Goal: Task Accomplishment & Management: Manage account settings

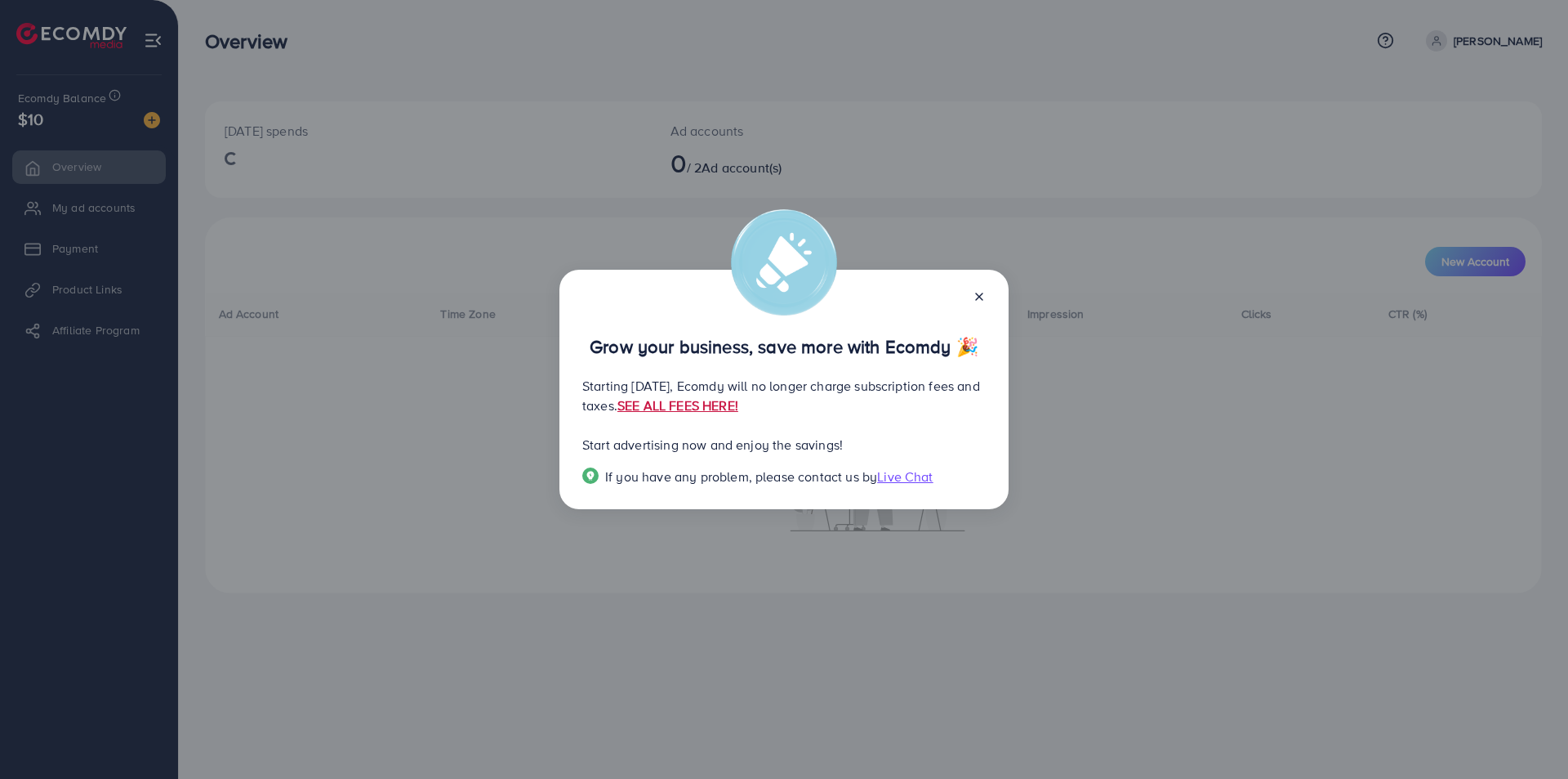
click at [738, 414] on link "SEE ALL FEES HERE!" at bounding box center [678, 405] width 121 height 18
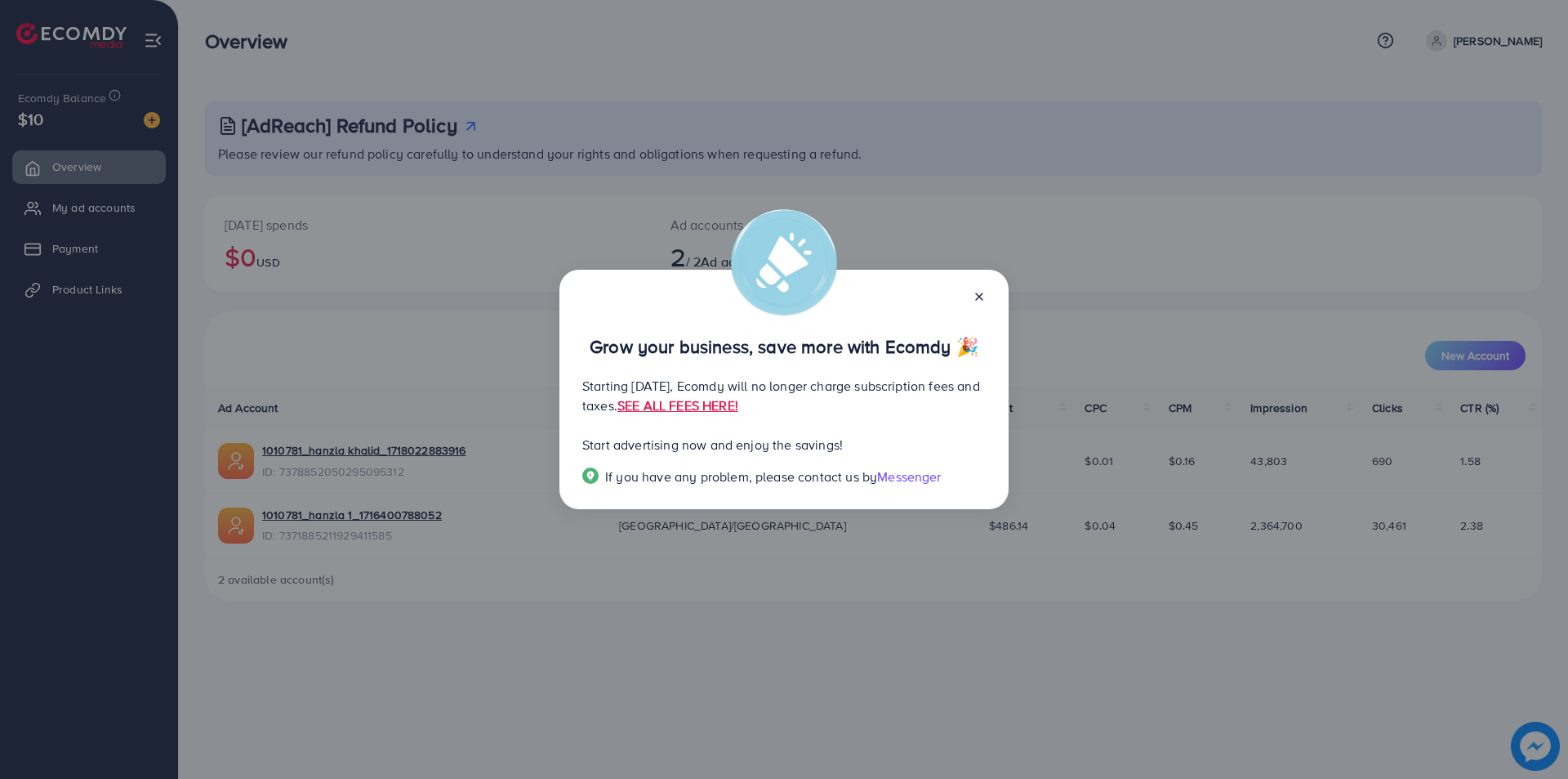
click at [975, 300] on icon at bounding box center [979, 296] width 14 height 14
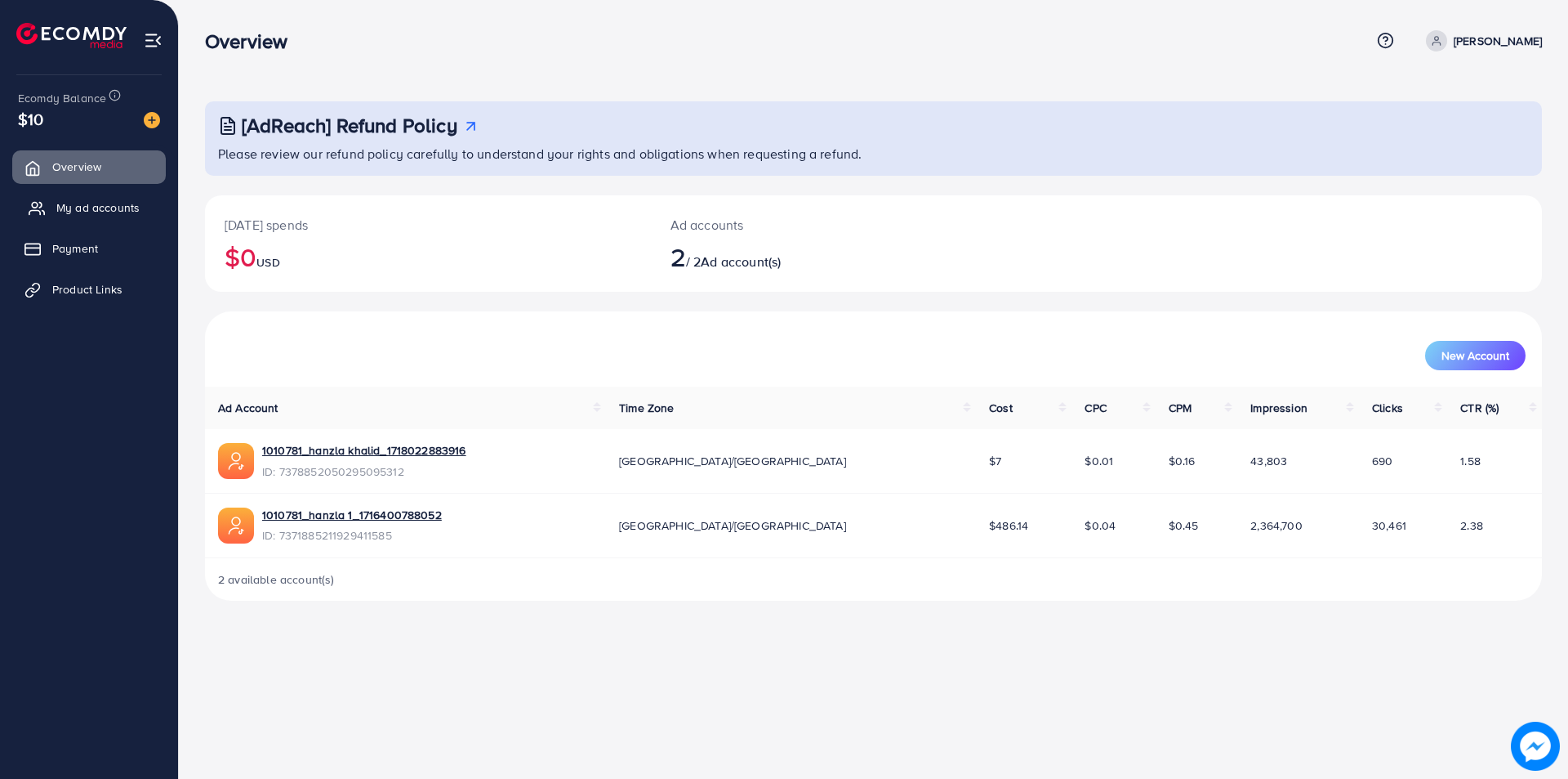
click at [95, 210] on span "My ad accounts" at bounding box center [98, 207] width 84 height 16
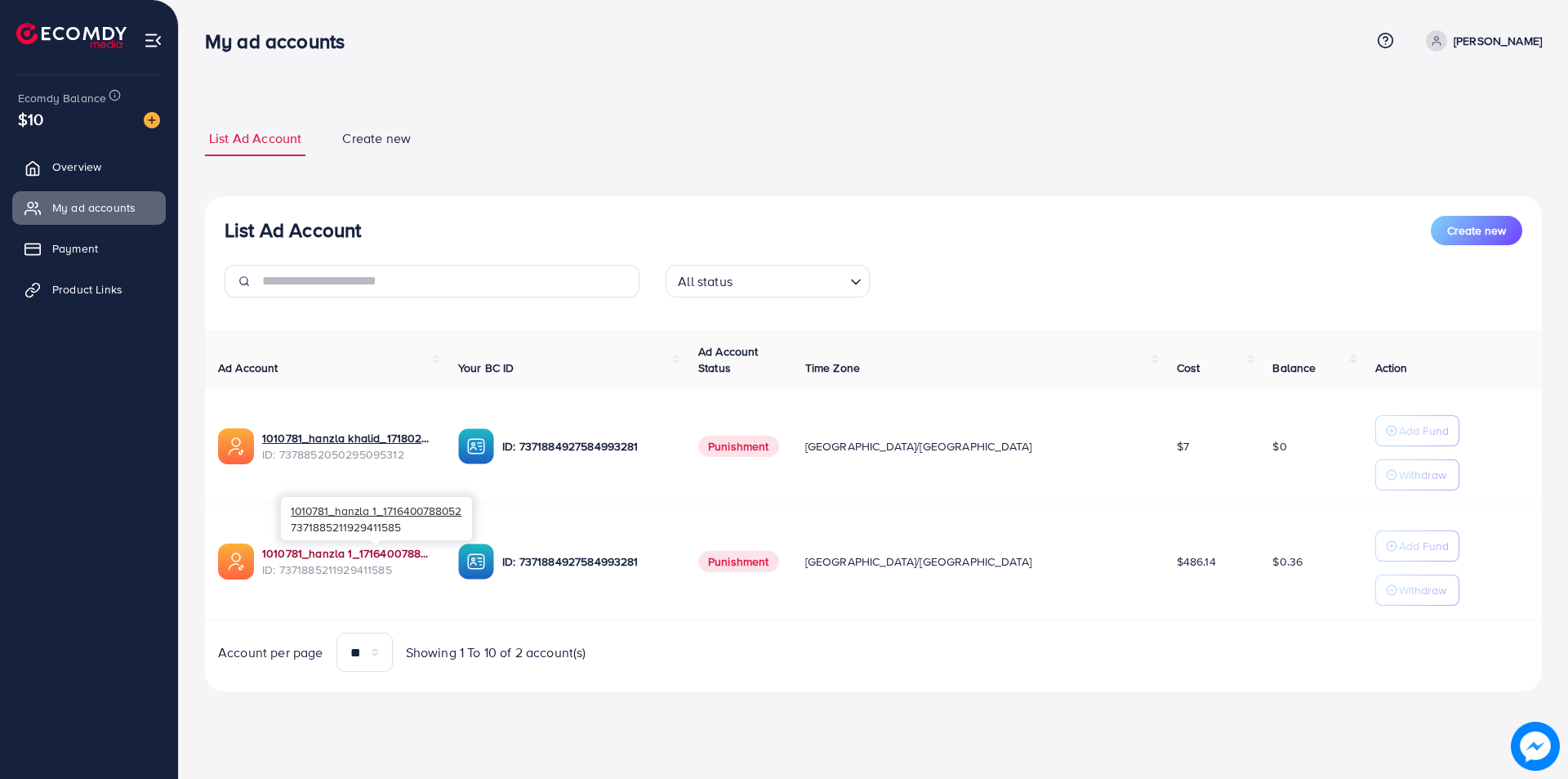
click at [378, 546] on link "1010781_hanzla 1_1716400788052" at bounding box center [347, 553] width 170 height 16
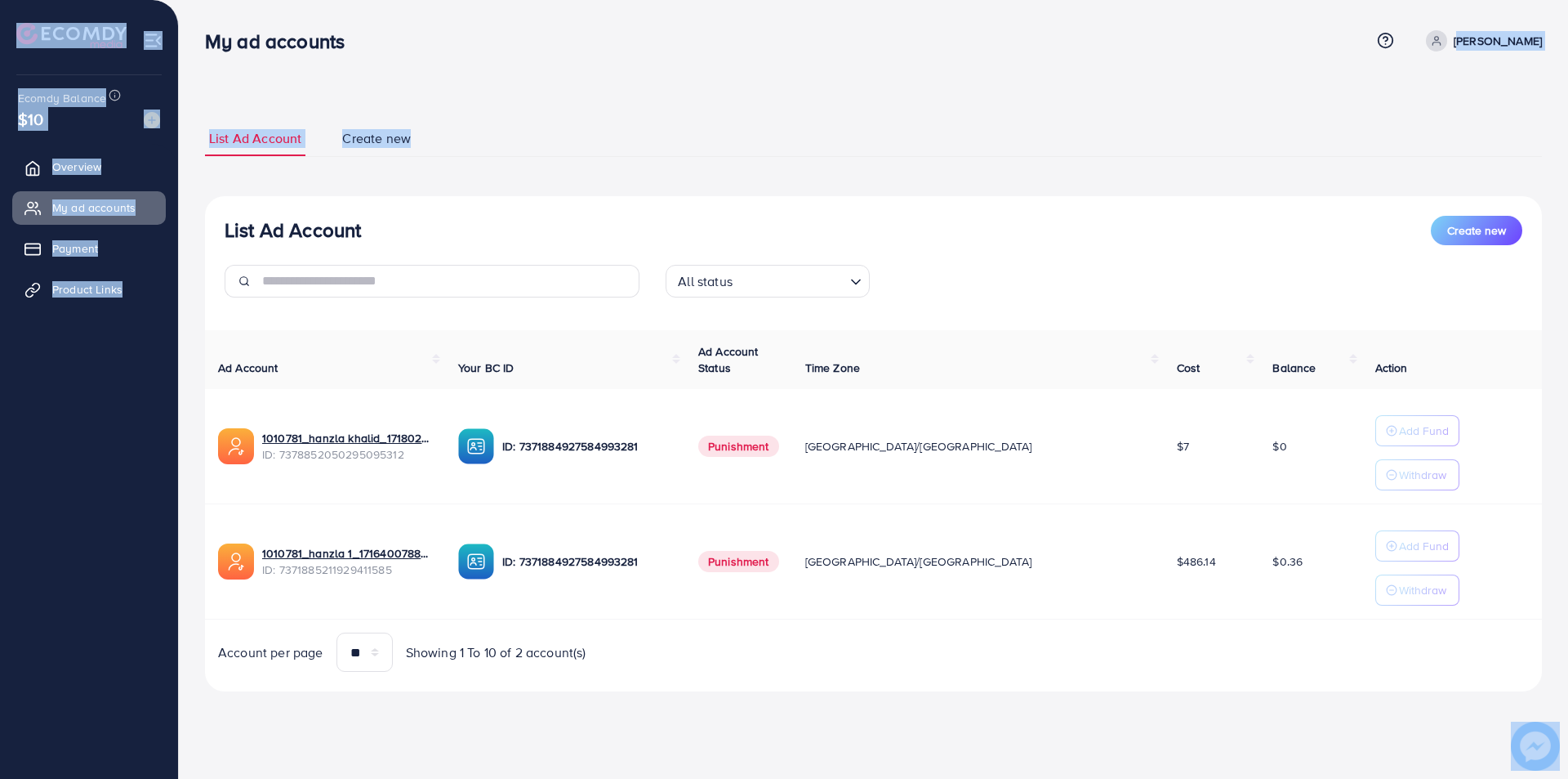
drag, startPoint x: 1547, startPoint y: 36, endPoint x: 1472, endPoint y: 39, distance: 75.1
click at [1472, 39] on div "My ad accounts Help Center Contact Support Term and policy About Us Usman Zahid…" at bounding box center [784, 368] width 1568 height 737
click at [1477, 77] on div "List Ad Account Create new List Ad Account Create new All status Loading... Ad …" at bounding box center [873, 368] width 1389 height 737
drag, startPoint x: 1545, startPoint y: 40, endPoint x: 1497, endPoint y: 56, distance: 50.6
click at [1497, 56] on div "My ad accounts Help Center Contact Support Term and policy About Us Usman Zahid…" at bounding box center [784, 368] width 1568 height 737
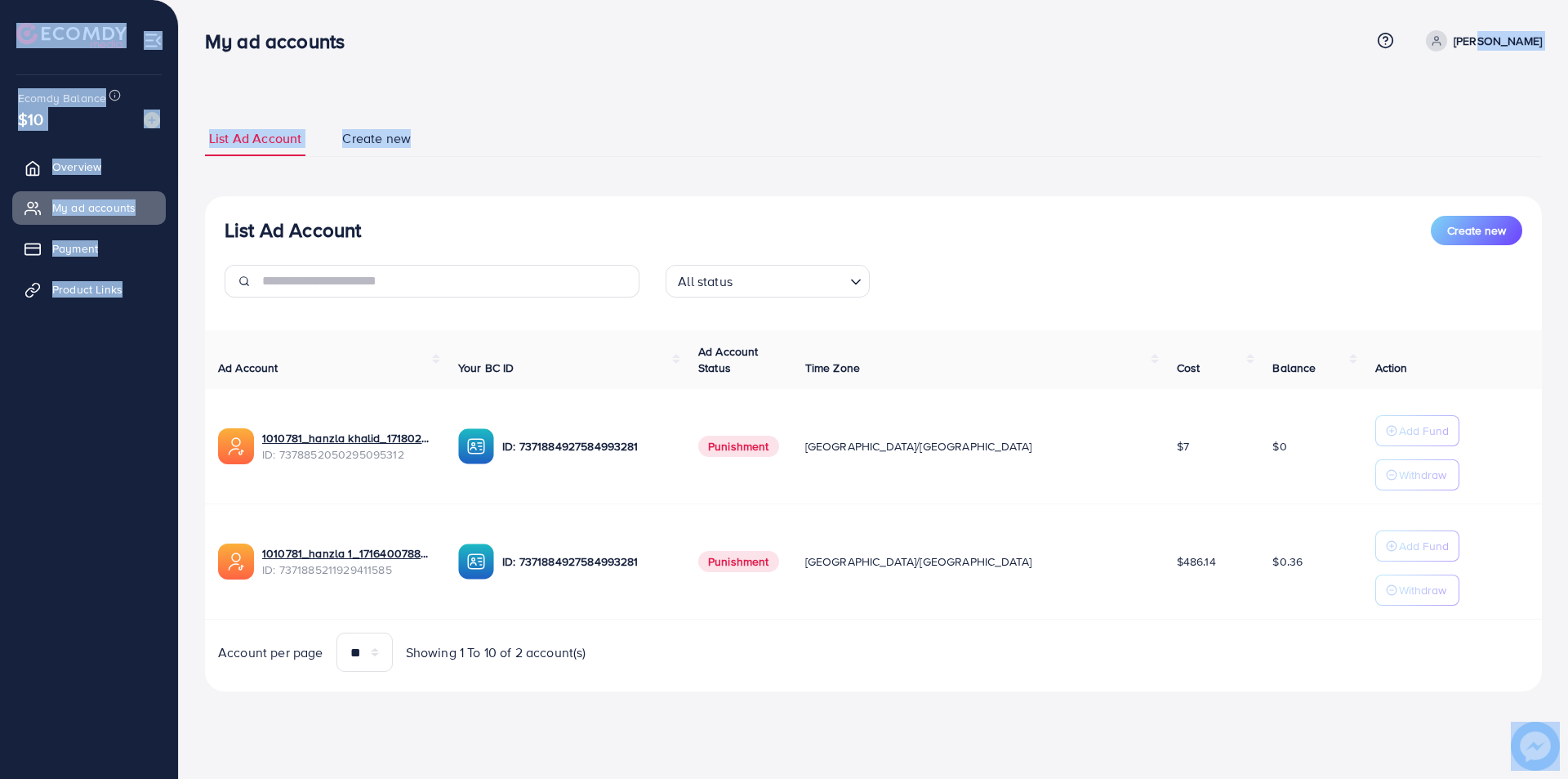
click at [1489, 74] on div "List Ad Account Create new List Ad Account Create new All status Loading... Ad …" at bounding box center [873, 368] width 1389 height 737
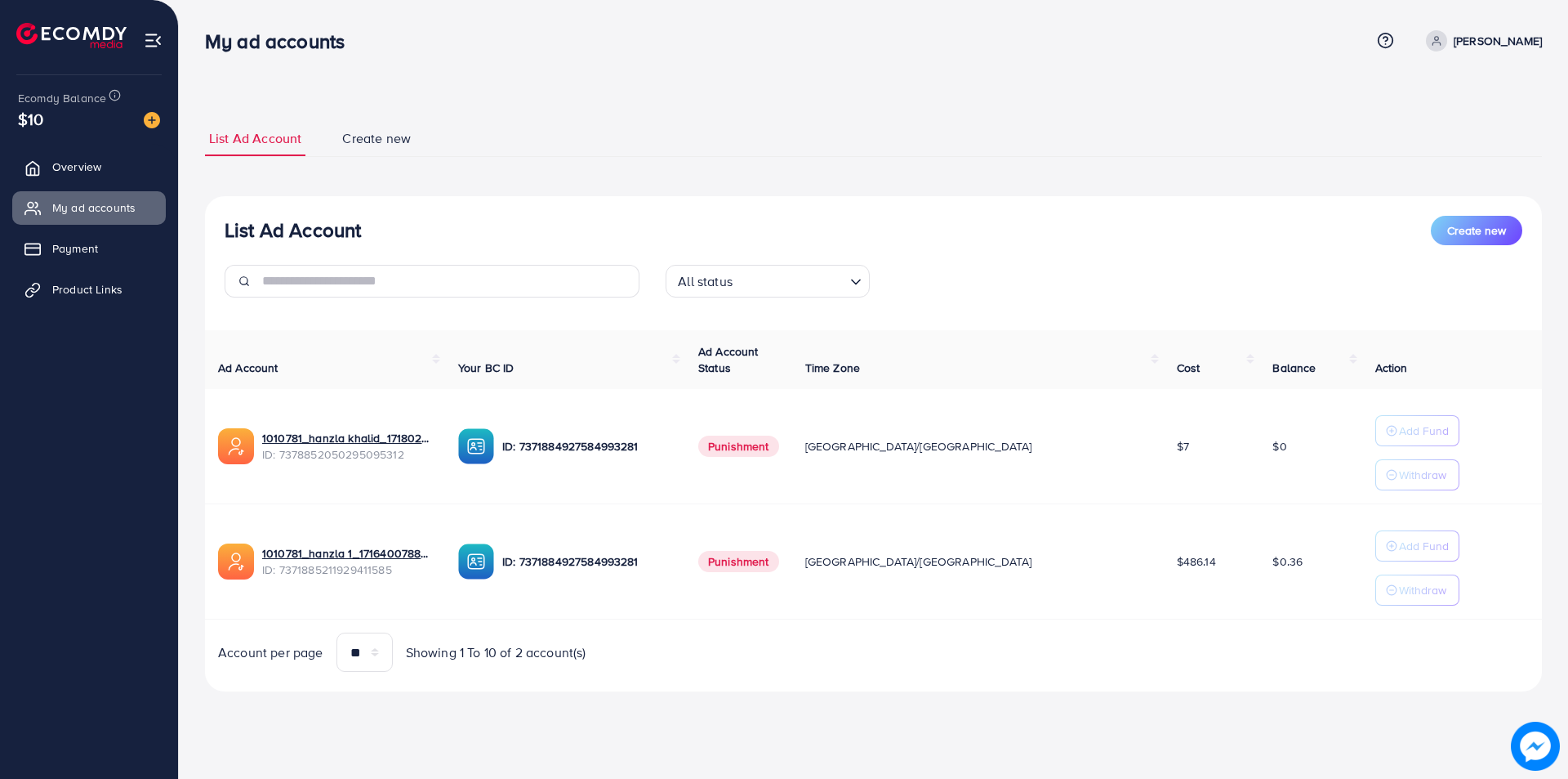
drag, startPoint x: 1472, startPoint y: 38, endPoint x: 1530, endPoint y: 37, distance: 58.0
click at [1530, 37] on link "[PERSON_NAME]" at bounding box center [1481, 41] width 122 height 22
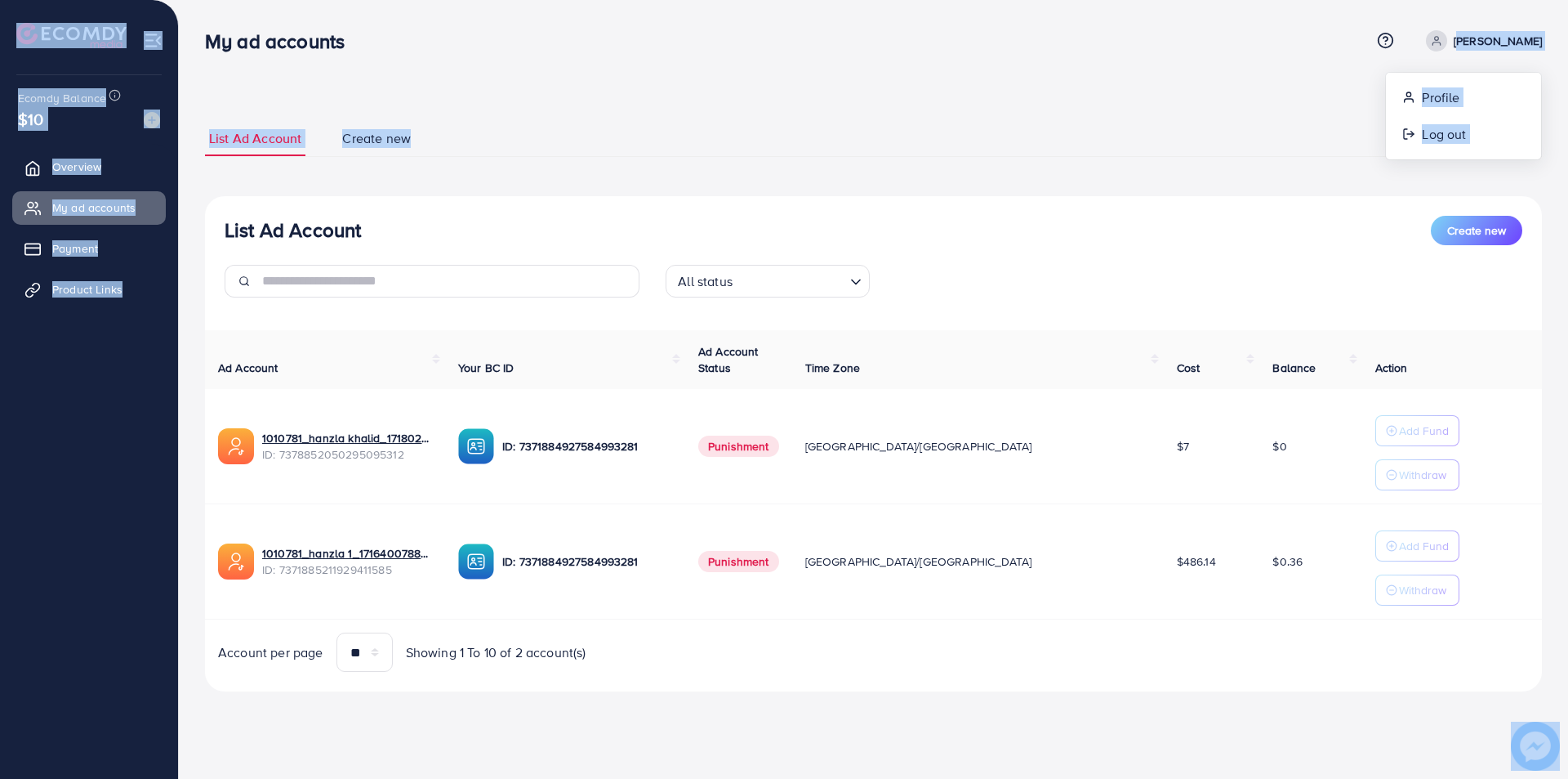
drag, startPoint x: 1545, startPoint y: 41, endPoint x: 1472, endPoint y: 40, distance: 73.0
click at [1472, 40] on div "My ad accounts Help Center Contact Support Term and policy About Us Usman Zahid…" at bounding box center [784, 368] width 1568 height 737
click at [1472, 31] on link "[PERSON_NAME]" at bounding box center [1481, 41] width 122 height 22
click at [1493, 21] on div "My ad accounts Help Center Contact Support Term and policy About Us Usman Zahid…" at bounding box center [873, 41] width 1337 height 44
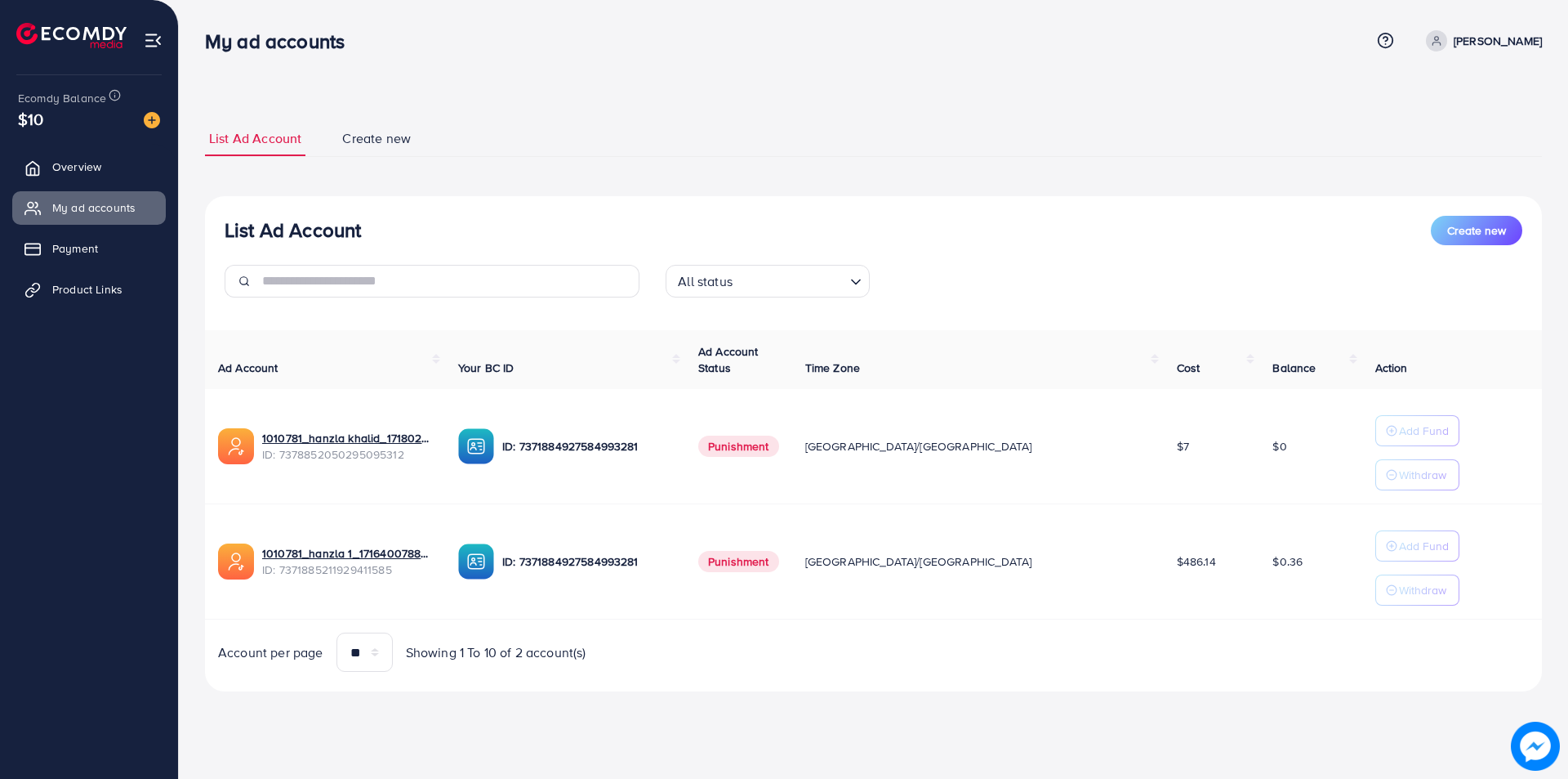
drag, startPoint x: 1476, startPoint y: 41, endPoint x: 1529, endPoint y: 42, distance: 53.0
click at [1504, 42] on p "[PERSON_NAME]" at bounding box center [1498, 41] width 88 height 20
click at [1535, 42] on p "[PERSON_NAME]" at bounding box center [1498, 41] width 88 height 20
click at [1521, 41] on p "[PERSON_NAME]" at bounding box center [1498, 41] width 88 height 20
drag, startPoint x: 1522, startPoint y: 41, endPoint x: 1548, endPoint y: 37, distance: 26.3
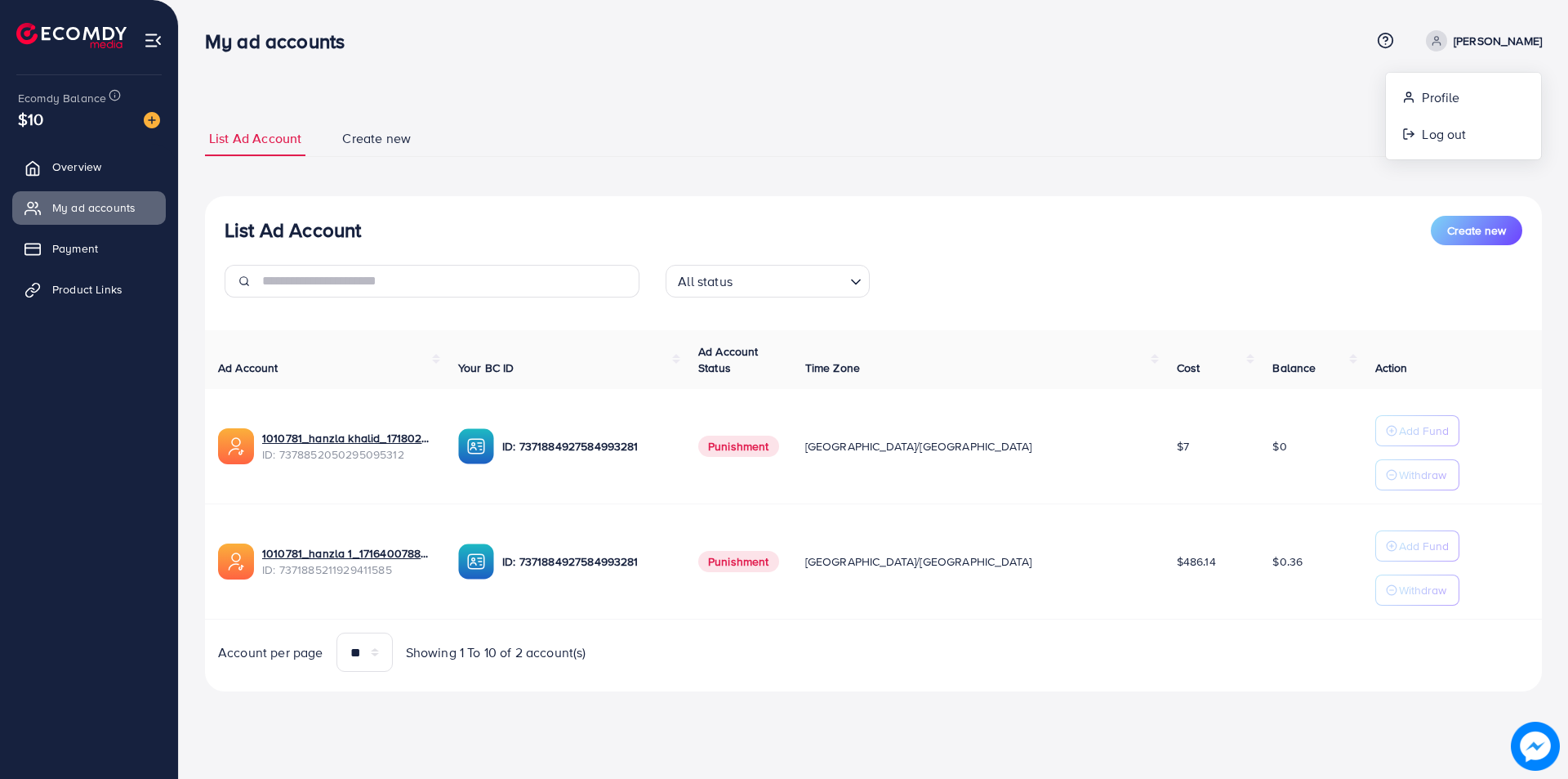
click at [1548, 37] on div "List Ad Account Create new List Ad Account Create new All status Loading... Ad …" at bounding box center [873, 368] width 1389 height 737
drag, startPoint x: 1548, startPoint y: 37, endPoint x: 1556, endPoint y: 47, distance: 12.8
click at [1556, 47] on div "List Ad Account Create new List Ad Account Create new All status Loading... Ad …" at bounding box center [873, 368] width 1389 height 737
drag, startPoint x: 1539, startPoint y: 40, endPoint x: 1488, endPoint y: 34, distance: 51.4
click at [1488, 34] on p "[PERSON_NAME]" at bounding box center [1498, 41] width 88 height 20
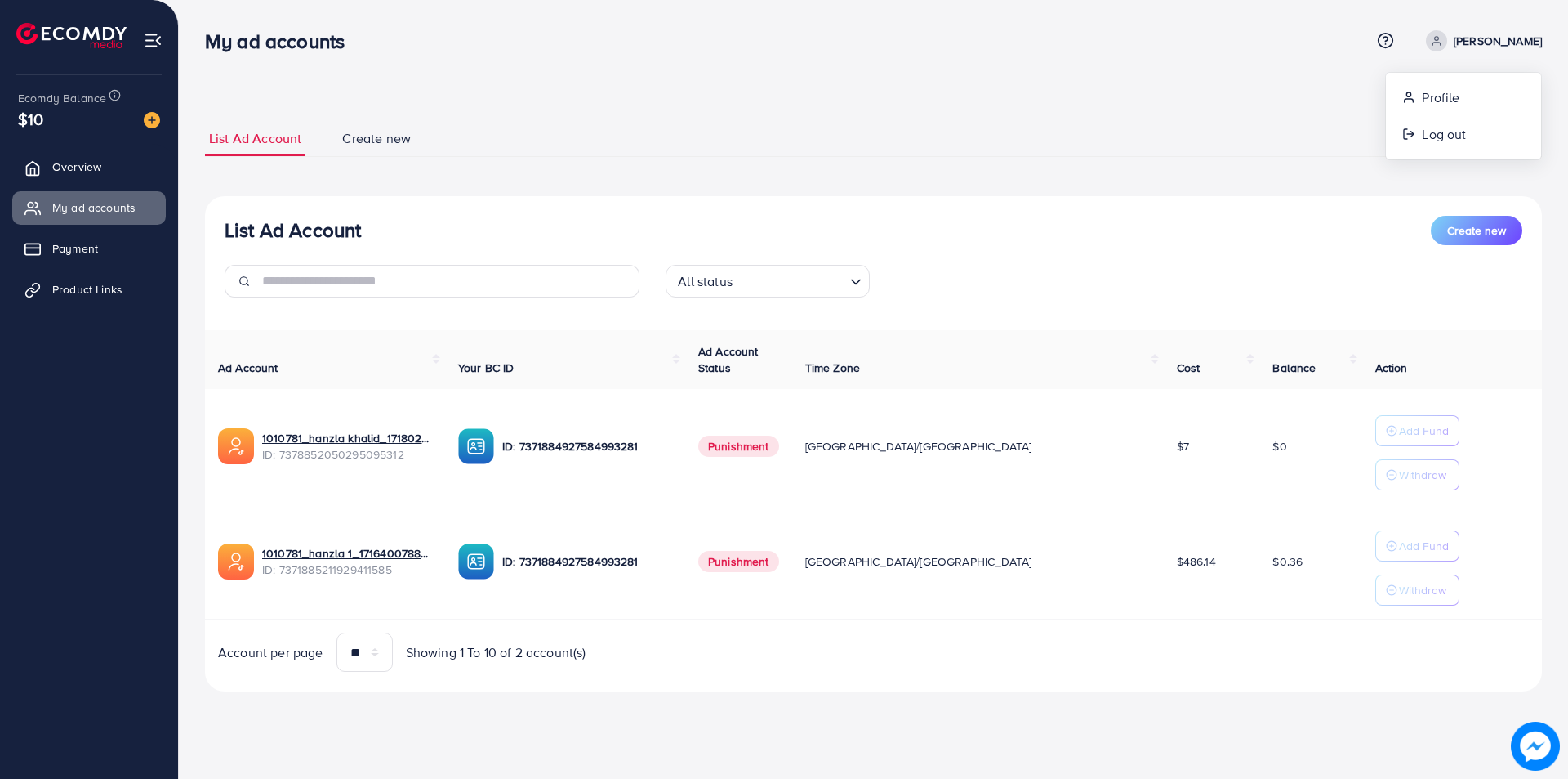
drag, startPoint x: 1473, startPoint y: 41, endPoint x: 1514, endPoint y: 44, distance: 41.1
click at [1514, 44] on p "[PERSON_NAME]" at bounding box center [1498, 41] width 88 height 20
drag, startPoint x: 1451, startPoint y: 37, endPoint x: 1527, endPoint y: 38, distance: 76.0
click at [1527, 38] on link "[PERSON_NAME]" at bounding box center [1481, 41] width 122 height 22
drag, startPoint x: 1443, startPoint y: 15, endPoint x: 1539, endPoint y: 41, distance: 99.5
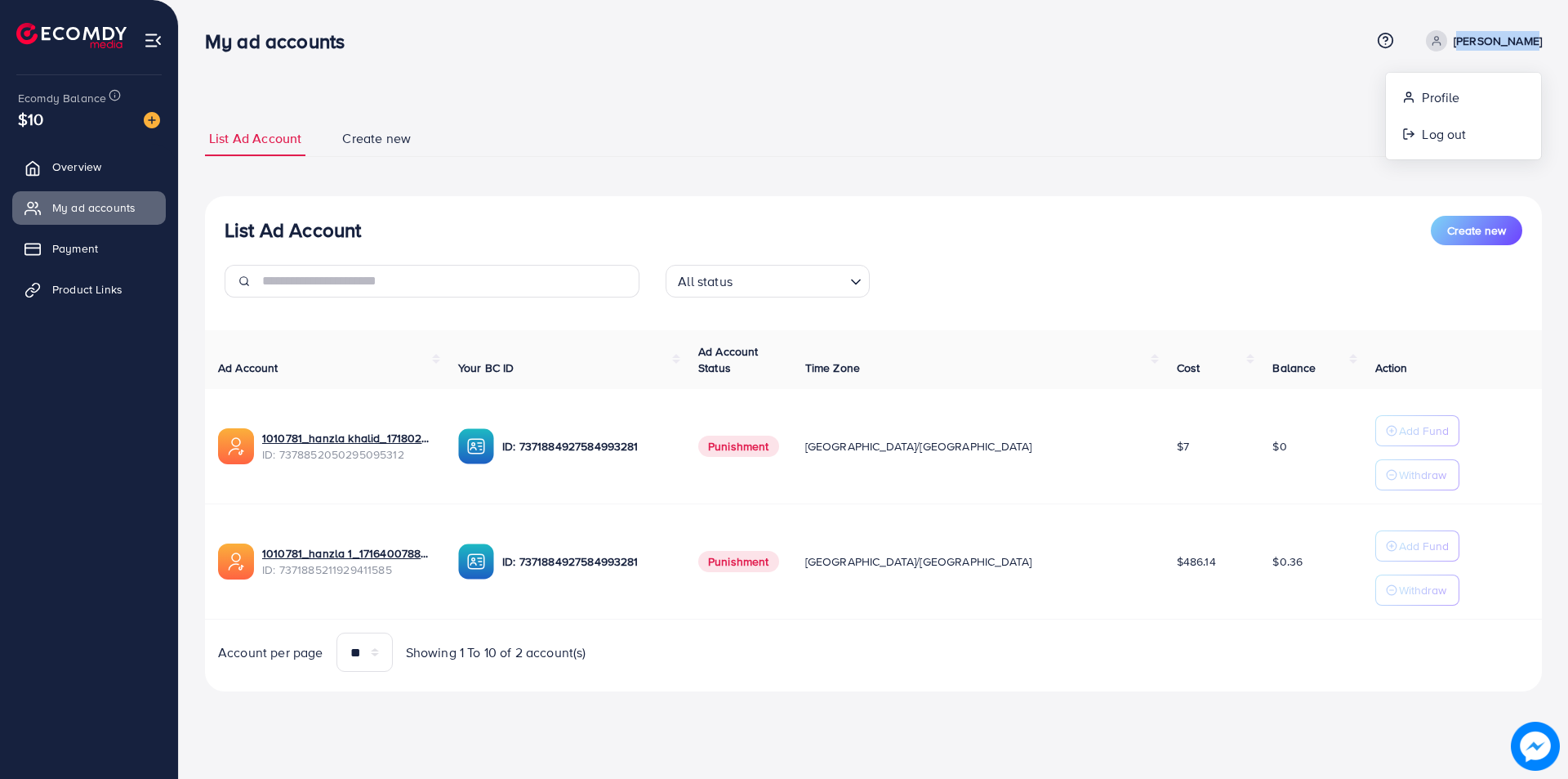
click at [1539, 41] on nav "My ad accounts Help Center Contact Support Term and policy About Us Usman Zahid…" at bounding box center [873, 41] width 1337 height 58
copy p "[PERSON_NAME]"
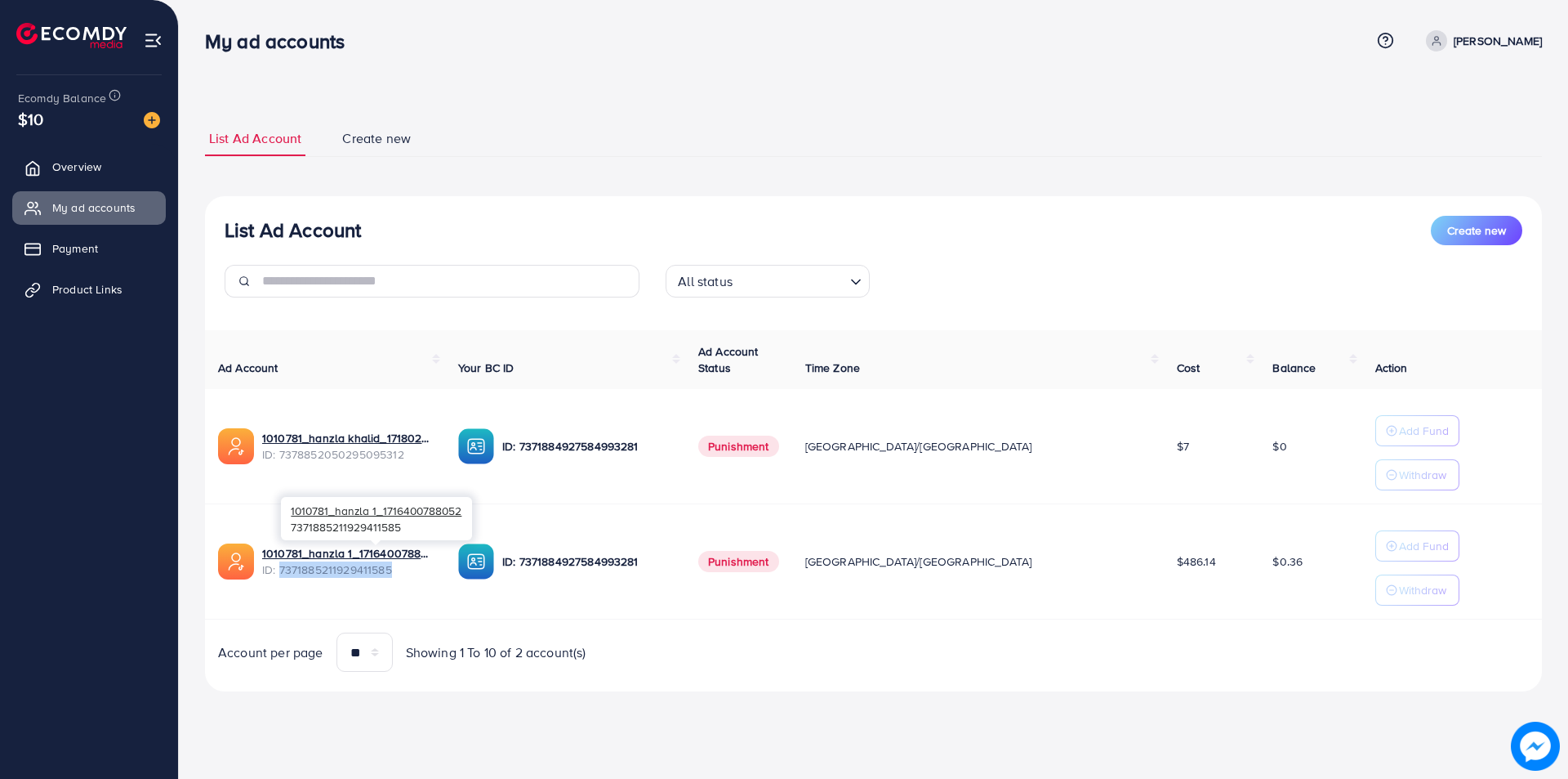
drag, startPoint x: 279, startPoint y: 574, endPoint x: 407, endPoint y: 575, distance: 128.0
click at [407, 575] on span "ID: 7371885211929411585" at bounding box center [347, 569] width 170 height 16
copy span "7371885211929411585"
click at [1497, 35] on p "[PERSON_NAME]" at bounding box center [1498, 41] width 88 height 20
click at [1455, 84] on link "Profile" at bounding box center [1464, 97] width 155 height 37
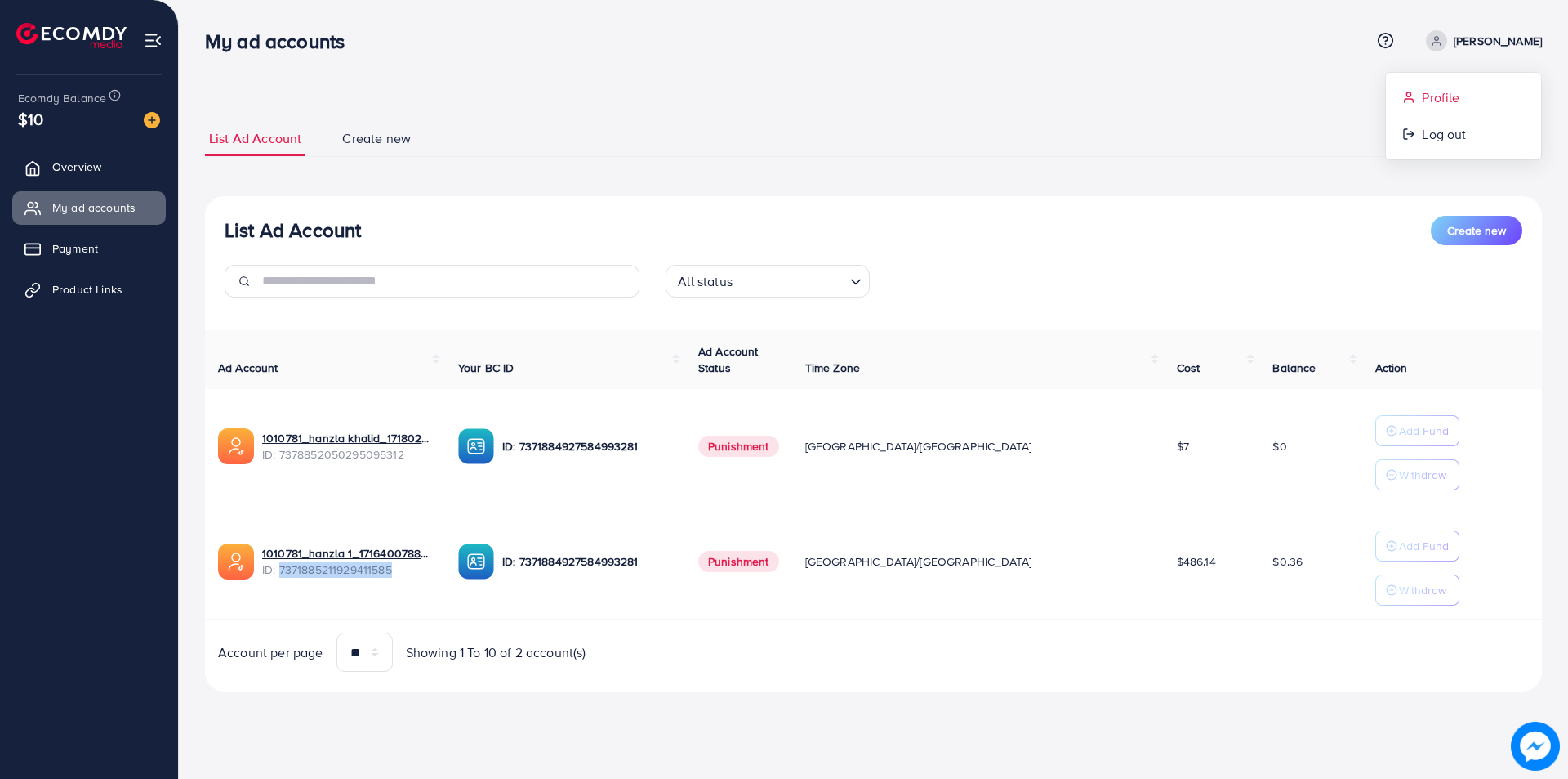
select select "********"
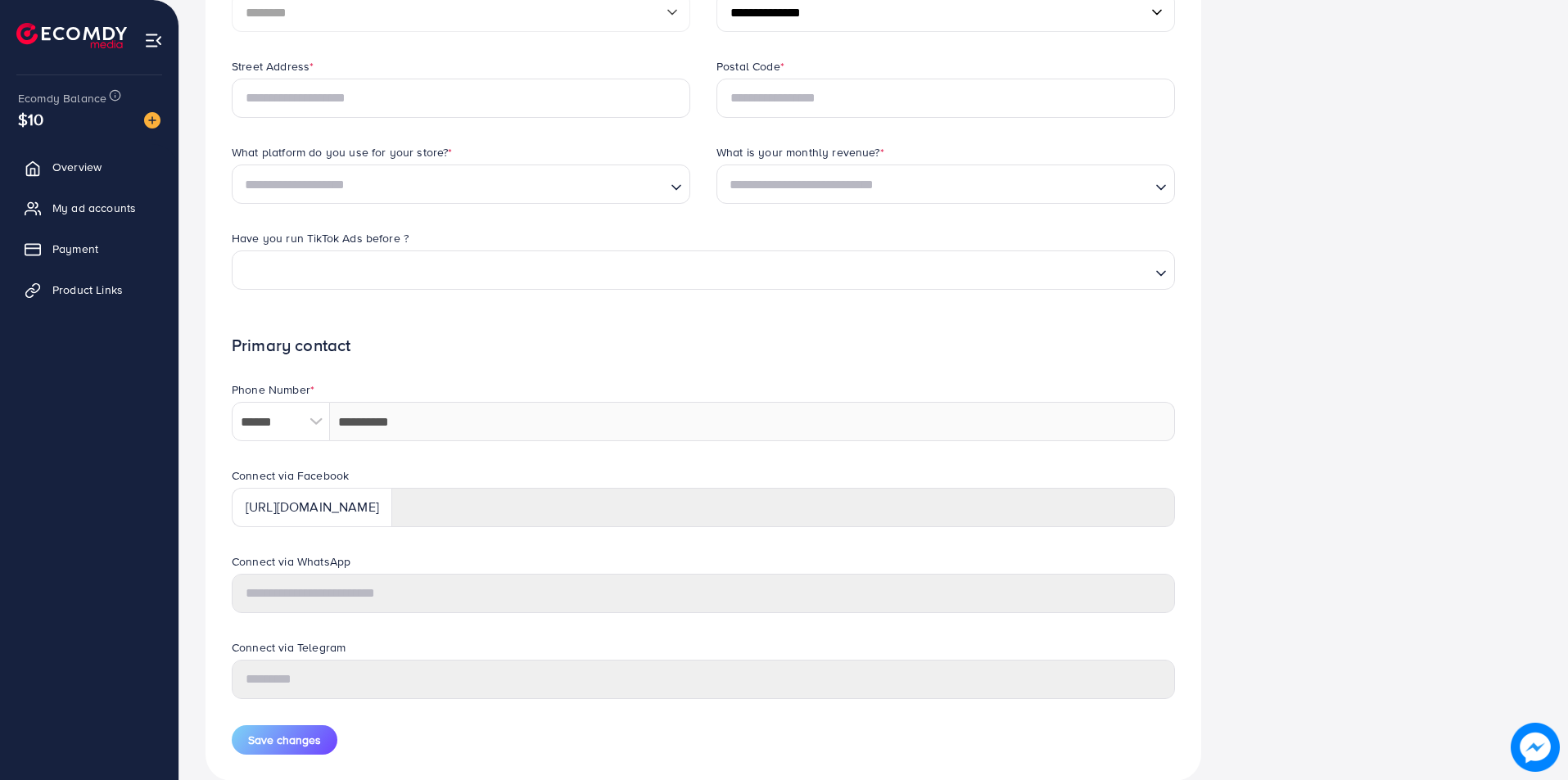
scroll to position [512, 0]
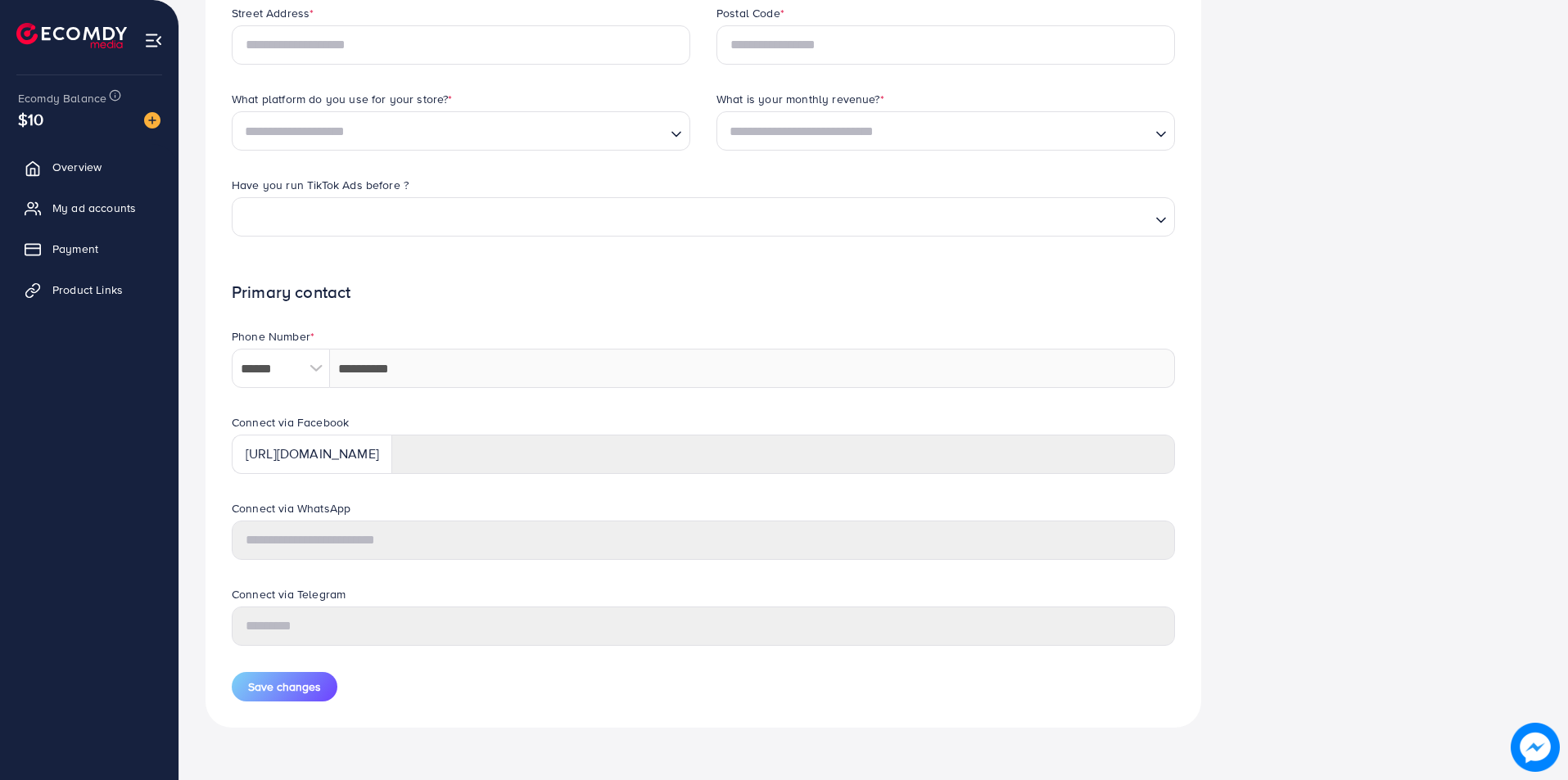
click at [289, 382] on div "****** A B C D E F G H I J K L M N O P Q R S T U V W X Y Z search no result Afg…" at bounding box center [703, 369] width 943 height 40
click at [393, 274] on form "**********" at bounding box center [703, 181] width 943 height 1039
drag, startPoint x: 372, startPoint y: 295, endPoint x: 191, endPoint y: 300, distance: 181.1
click at [191, 300] on div "**********" at bounding box center [873, 133] width 1388 height 1292
click at [208, 289] on div "**********" at bounding box center [703, 158] width 995 height 1138
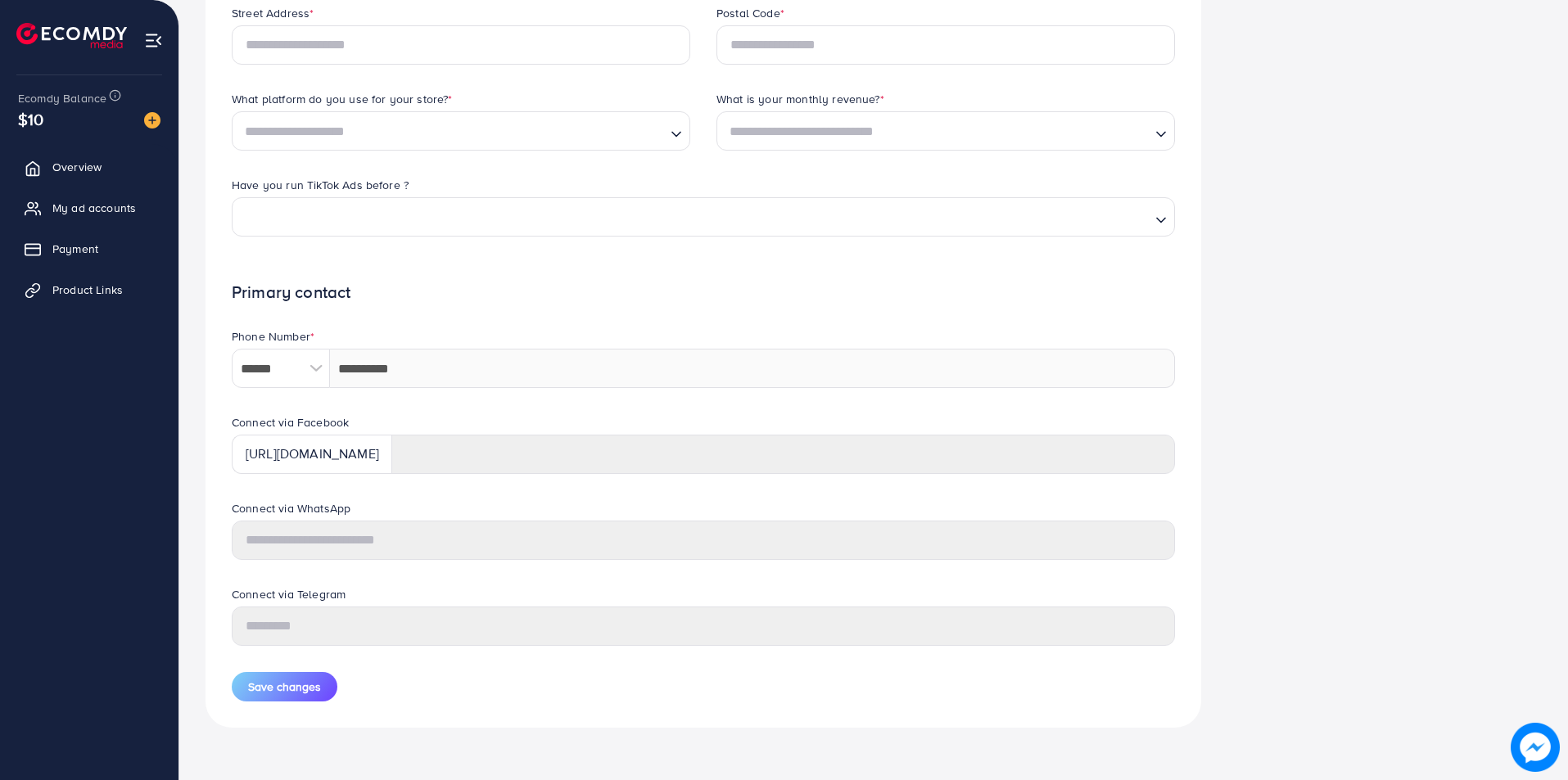
drag, startPoint x: 211, startPoint y: 288, endPoint x: 412, endPoint y: 301, distance: 201.4
click at [412, 301] on div "**********" at bounding box center [703, 158] width 995 height 1138
click at [412, 301] on h1 "Primary contact" at bounding box center [703, 292] width 943 height 21
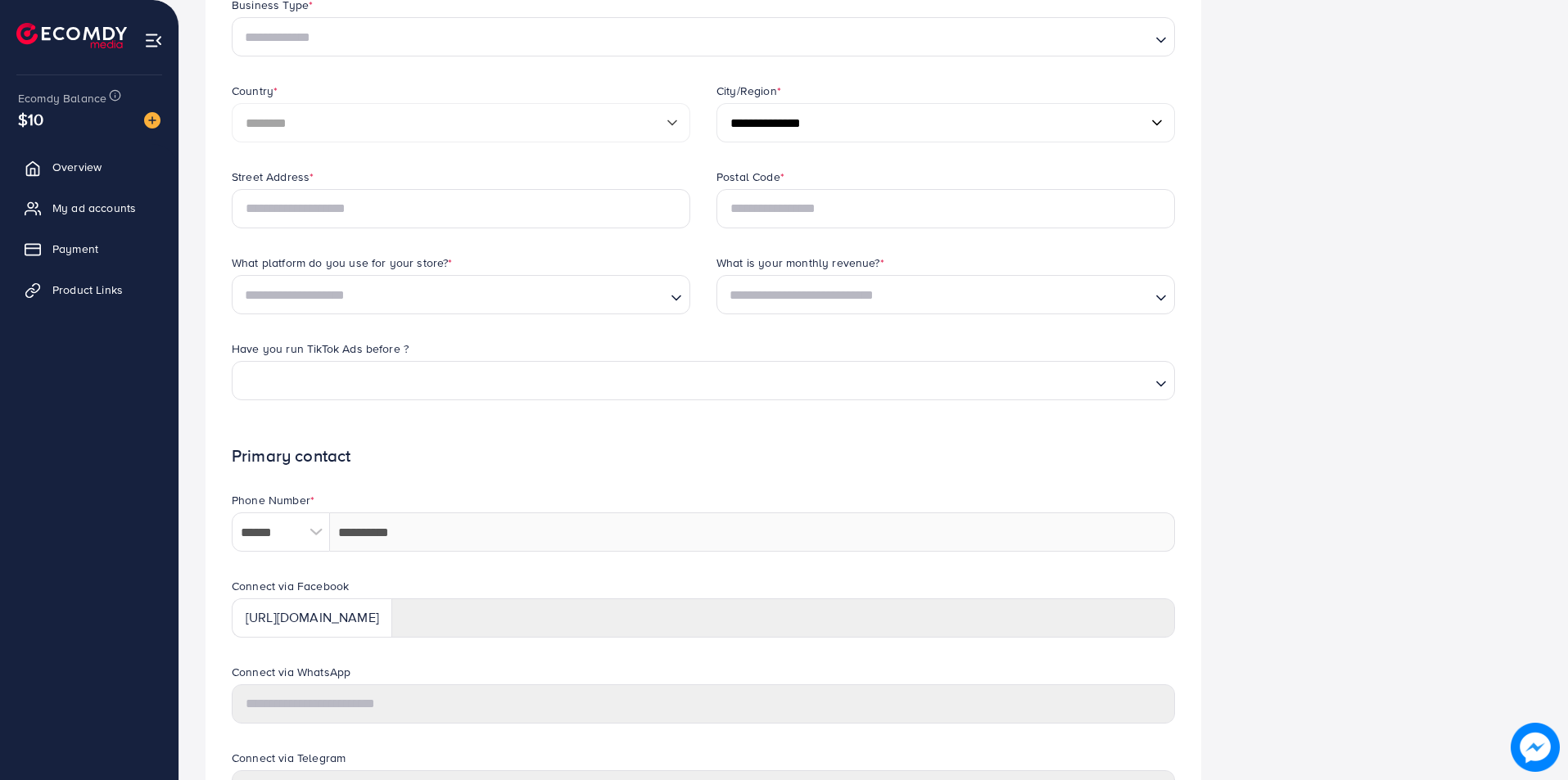
click at [908, 312] on div "Loading..." at bounding box center [945, 295] width 458 height 40
click at [920, 236] on div "Postal Code *" at bounding box center [945, 211] width 484 height 86
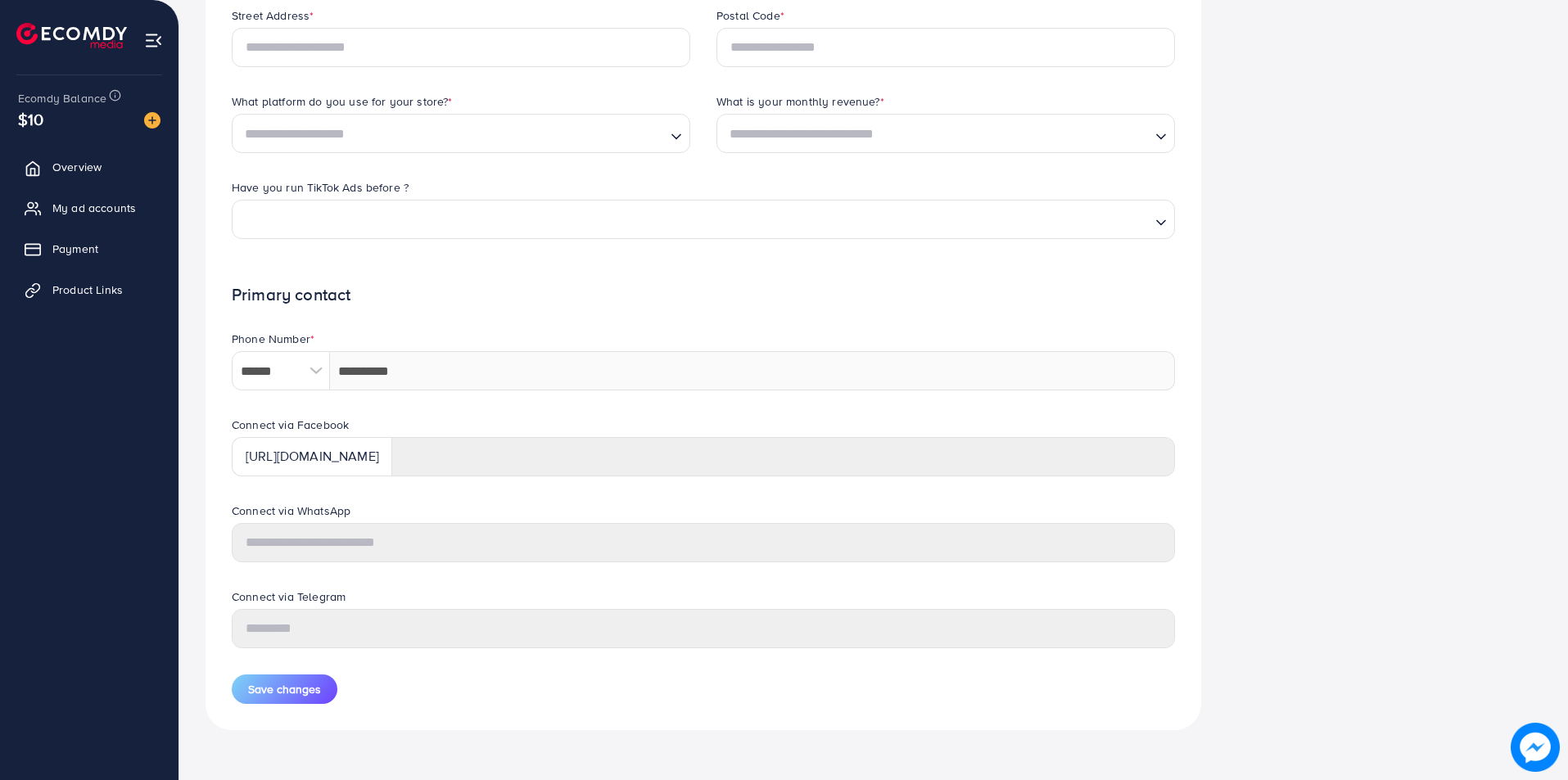
scroll to position [512, 0]
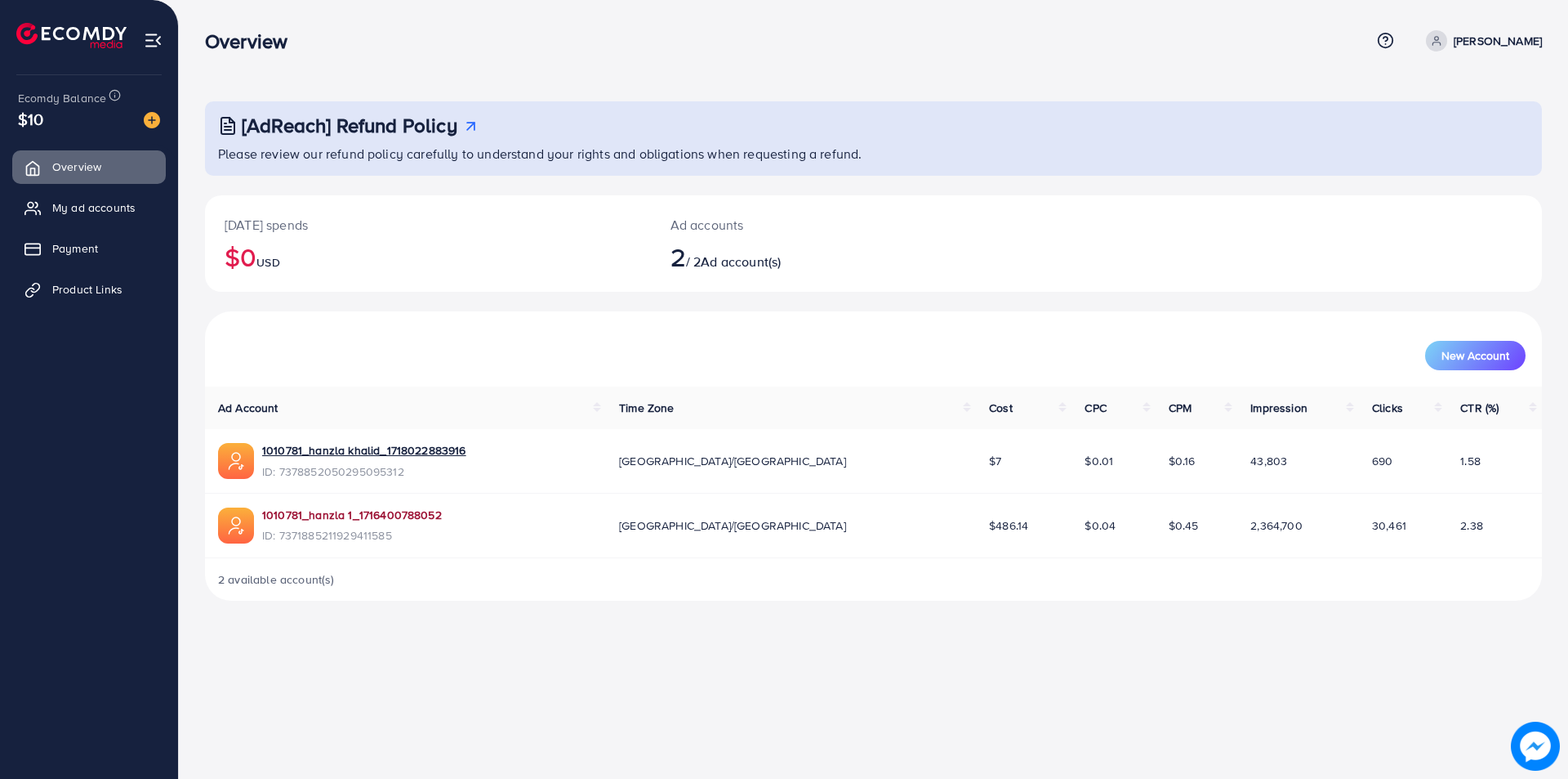
click at [369, 513] on link "1010781_hanzla 1_1716400788052" at bounding box center [352, 515] width 180 height 16
